Goal: Task Accomplishment & Management: Use online tool/utility

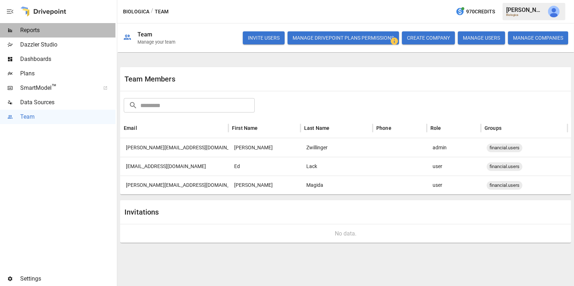
click at [60, 31] on span "Reports" at bounding box center [67, 30] width 95 height 9
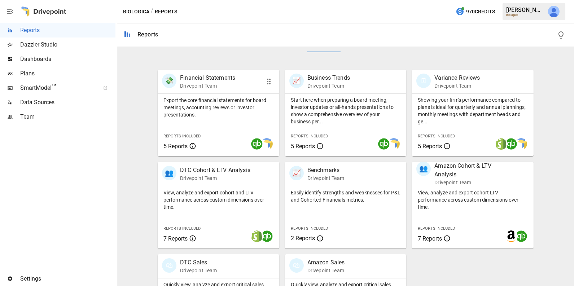
scroll to position [180, 0]
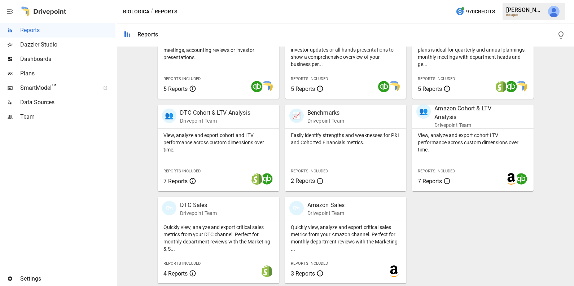
click at [229, 166] on div "View, analyze and export cohort and LTV performance across custom dimensions ov…" at bounding box center [219, 160] width 122 height 62
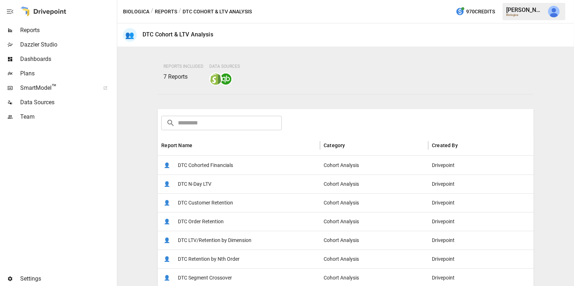
scroll to position [53, 0]
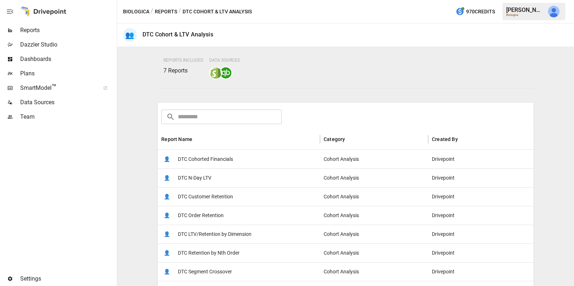
click at [220, 204] on span "DTC Customer Retention" at bounding box center [205, 197] width 55 height 18
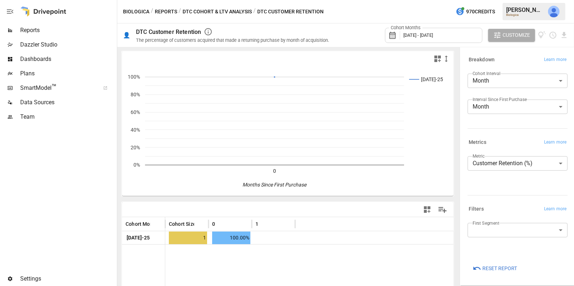
click at [210, 8] on button "DTC Cohort & LTV Analysis" at bounding box center [217, 11] width 69 height 9
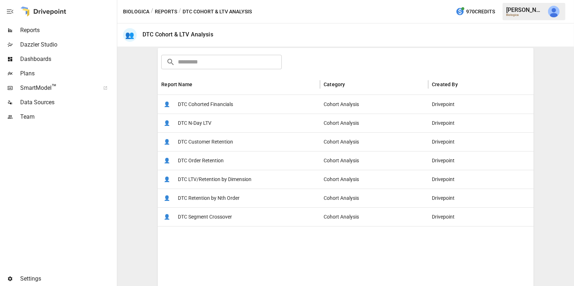
scroll to position [110, 0]
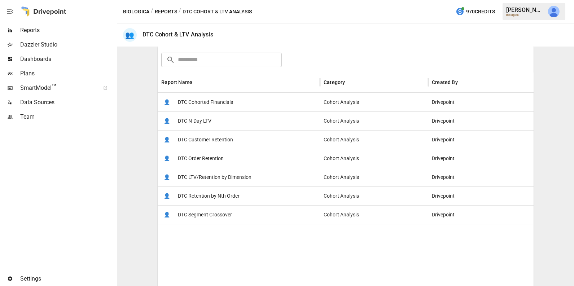
click at [201, 194] on span "DTC Retention by Nth Order" at bounding box center [209, 196] width 62 height 18
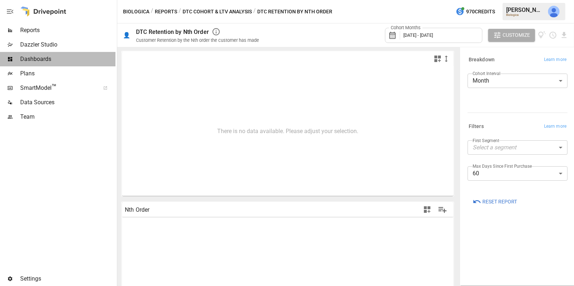
click at [50, 55] on span "Dashboards" at bounding box center [67, 59] width 95 height 9
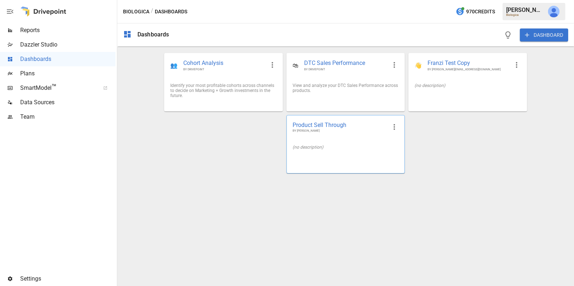
click at [371, 138] on div "Product Sell Through BY [PERSON_NAME]" at bounding box center [346, 126] width 118 height 23
click at [542, 34] on button "DASHBOARD" at bounding box center [544, 35] width 48 height 13
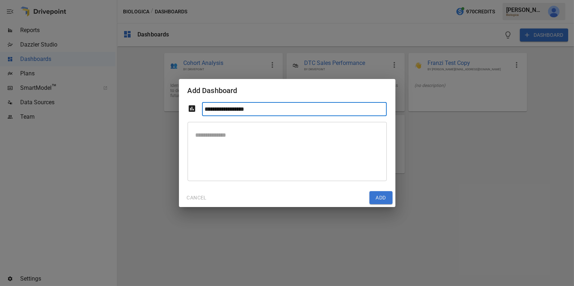
type input "*"
type input "**********"
click at [380, 201] on button "Add" at bounding box center [381, 197] width 23 height 13
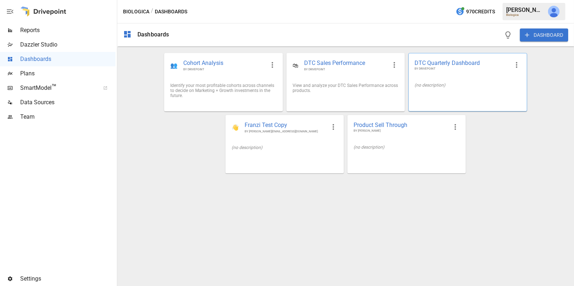
click at [441, 90] on div "(no description)" at bounding box center [468, 85] width 118 height 17
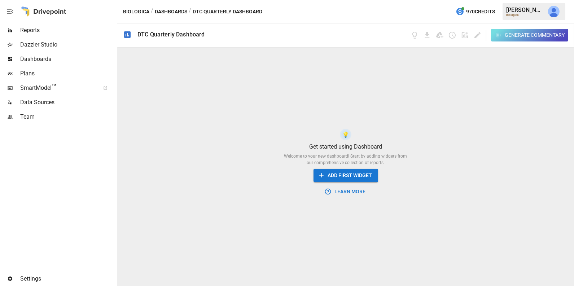
click at [357, 176] on button "ADD FIRST WIDGET" at bounding box center [346, 175] width 65 height 13
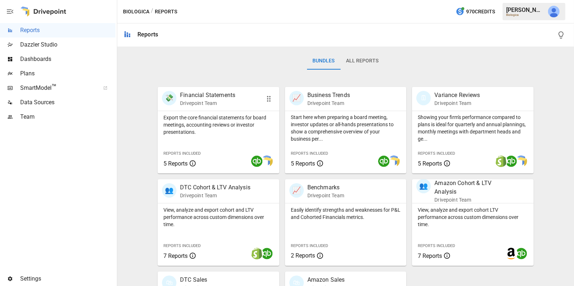
scroll to position [177, 0]
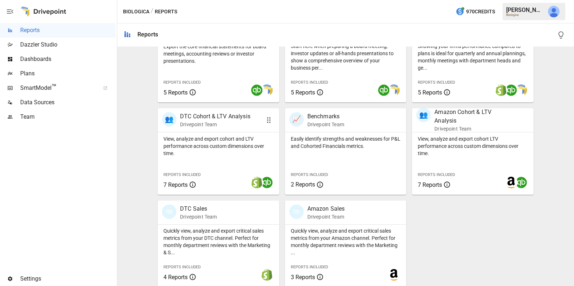
click at [229, 170] on div "View, analyze and export cohort and LTV performance across custom dimensions ov…" at bounding box center [219, 163] width 122 height 62
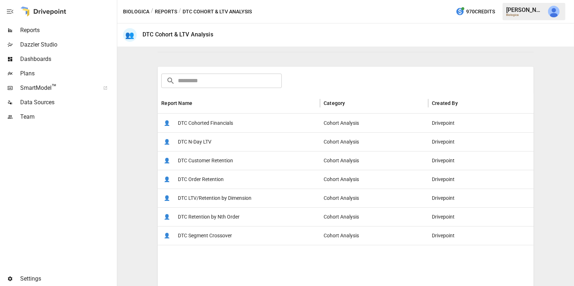
scroll to position [93, 0]
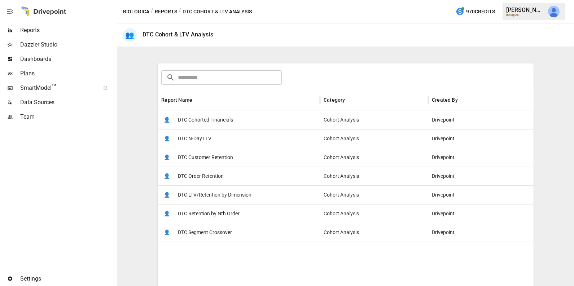
click at [227, 159] on span "DTC Customer Retention" at bounding box center [205, 157] width 55 height 18
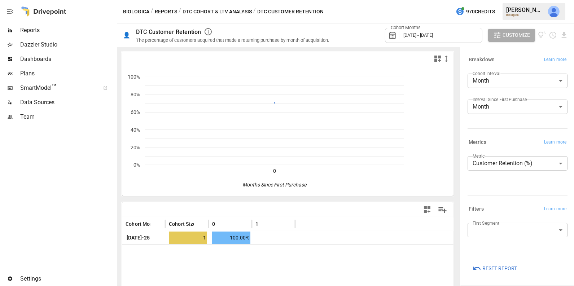
click at [508, 0] on body "**********" at bounding box center [287, 0] width 574 height 0
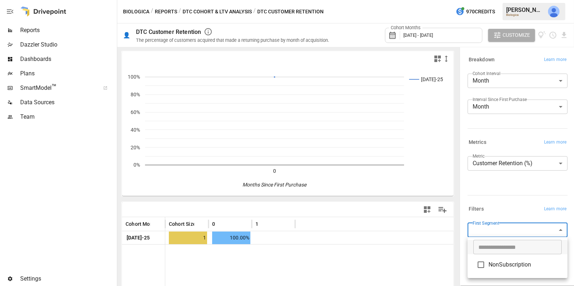
click at [503, 211] on div at bounding box center [287, 143] width 574 height 286
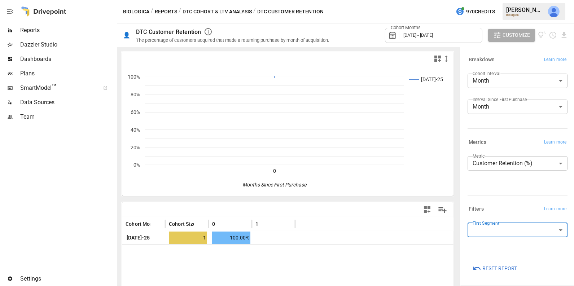
click at [429, 208] on icon "button" at bounding box center [427, 209] width 6 height 6
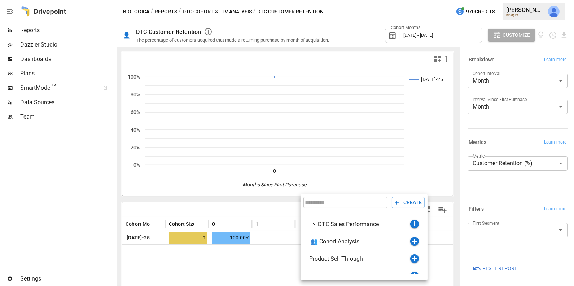
click at [431, 39] on div at bounding box center [287, 143] width 574 height 286
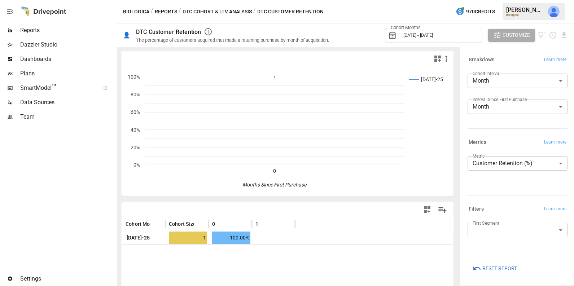
click at [430, 38] on div "Cohort Months [DATE] - [DATE]" at bounding box center [433, 35] width 97 height 15
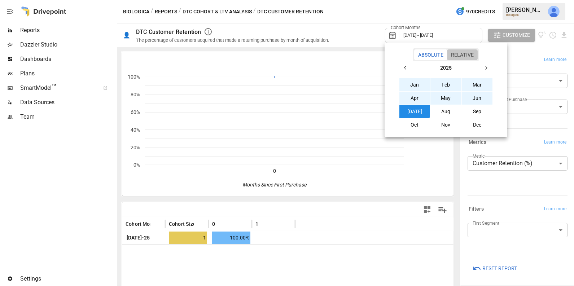
click at [464, 55] on button "Relative" at bounding box center [462, 54] width 31 height 11
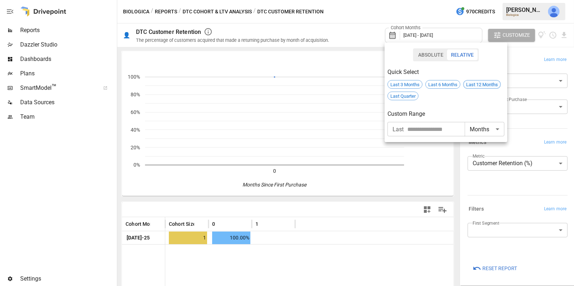
click at [473, 83] on span "Last 12 Months" at bounding box center [482, 84] width 37 height 5
click at [559, 15] on div at bounding box center [287, 143] width 574 height 286
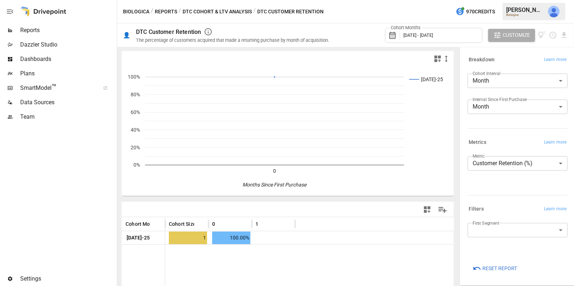
click at [553, 12] on img "Julie Wilton" at bounding box center [554, 12] width 12 height 12
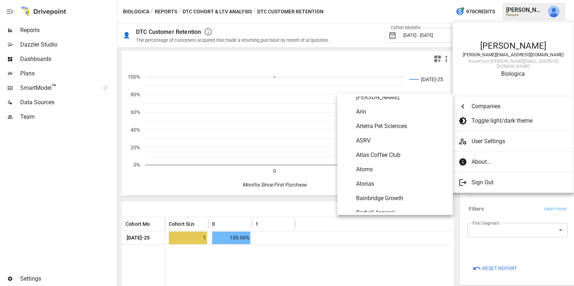
scroll to position [170, 0]
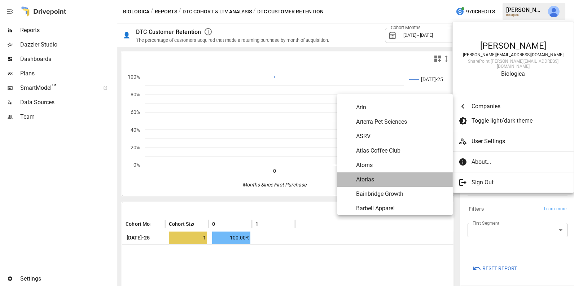
click at [384, 179] on span "Atorias" at bounding box center [401, 179] width 91 height 9
